Goal: Information Seeking & Learning: Learn about a topic

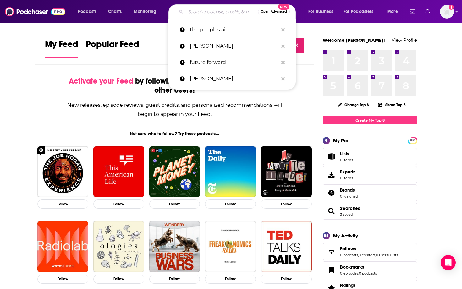
click at [226, 13] on input "Search podcasts, credits, & more..." at bounding box center [222, 12] width 72 height 10
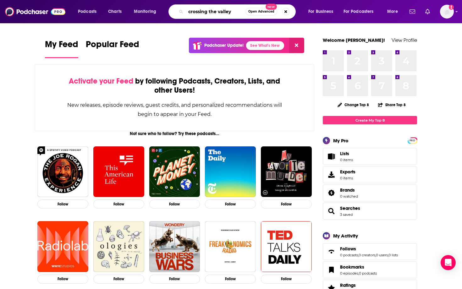
type input "crossing the valley"
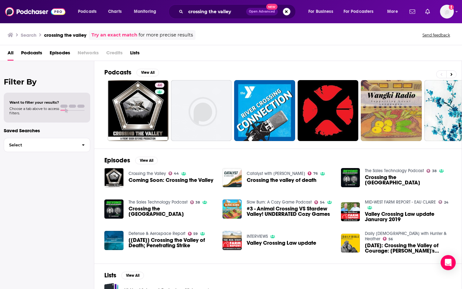
click at [138, 180] on span "Coming Soon: Crossing the Valley" at bounding box center [171, 180] width 85 height 5
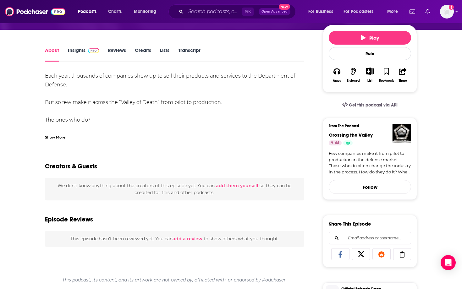
scroll to position [42, 0]
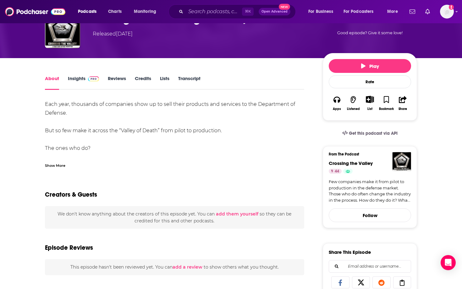
click at [76, 81] on link "Insights" at bounding box center [83, 82] width 31 height 14
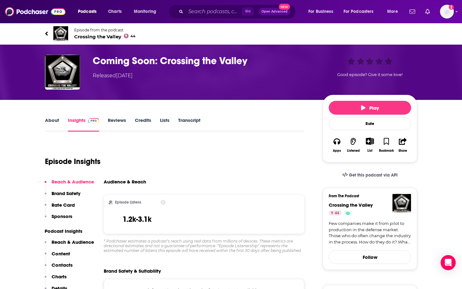
click at [45, 33] on icon at bounding box center [46, 34] width 3 height 6
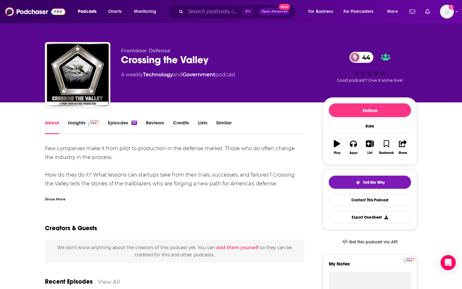
click at [78, 124] on link "Insights" at bounding box center [83, 127] width 31 height 14
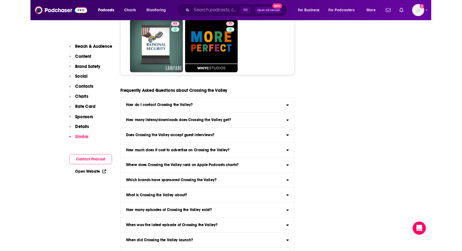
scroll to position [2219, 0]
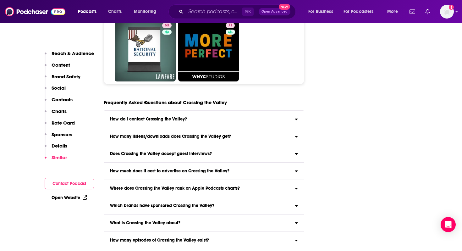
click at [88, 53] on p "Reach & Audience" at bounding box center [73, 53] width 42 height 6
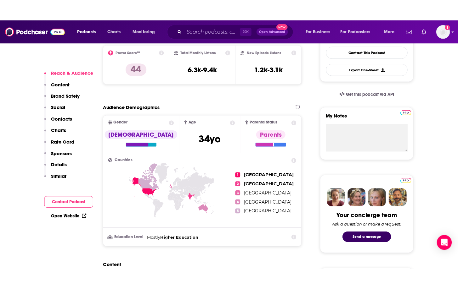
scroll to position [62, 0]
